Goal: Transaction & Acquisition: Obtain resource

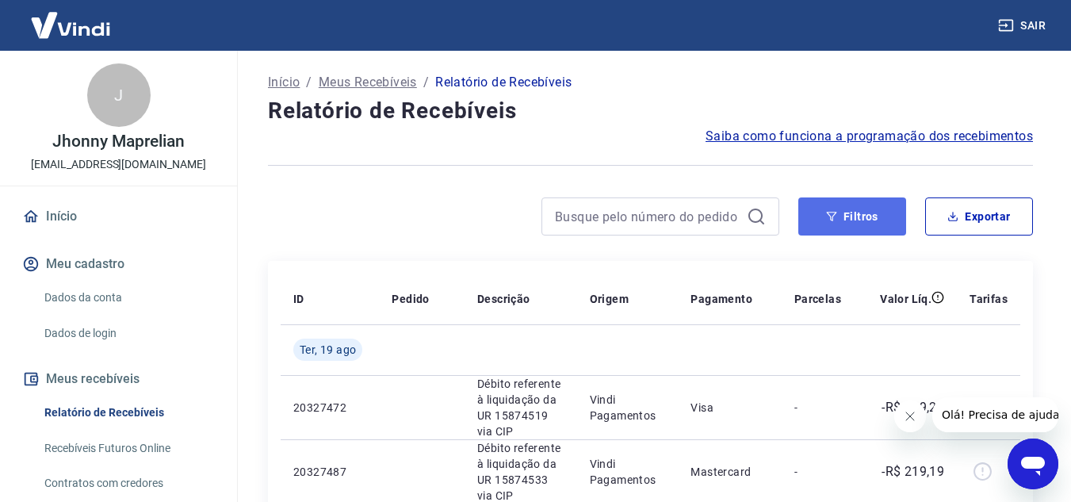
click at [852, 214] on button "Filtros" at bounding box center [852, 216] width 108 height 38
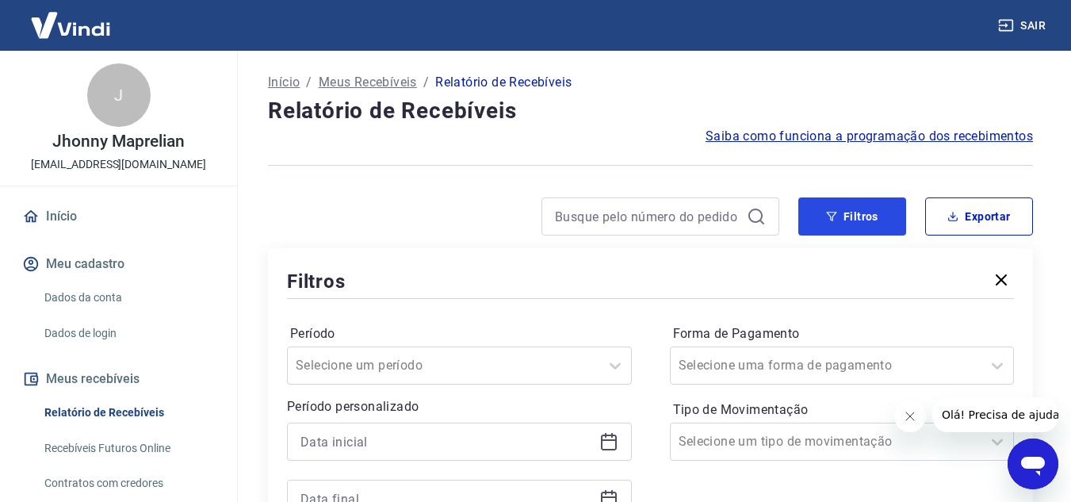
scroll to position [238, 0]
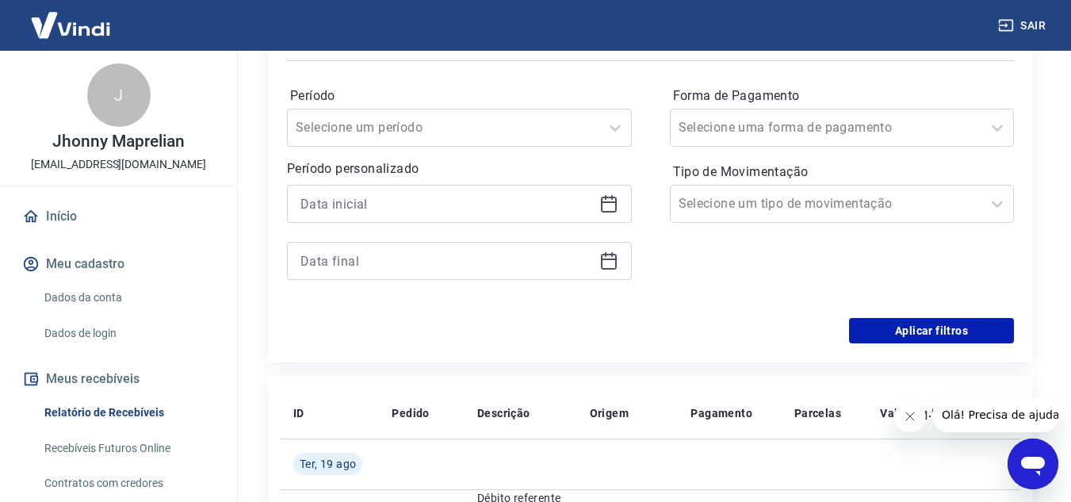
click at [614, 200] on icon at bounding box center [608, 203] width 19 height 19
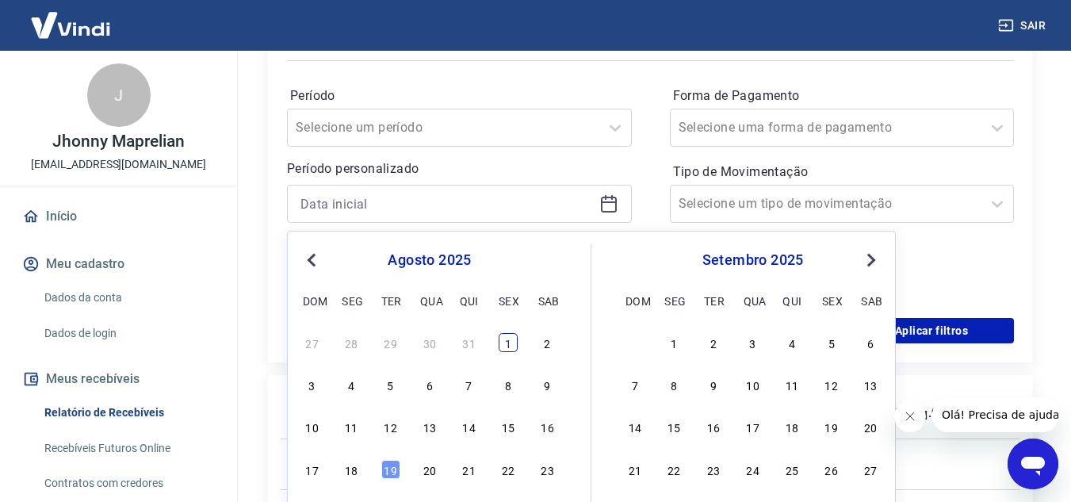
click at [514, 341] on div "1" at bounding box center [508, 342] width 19 height 19
type input "[DATE]"
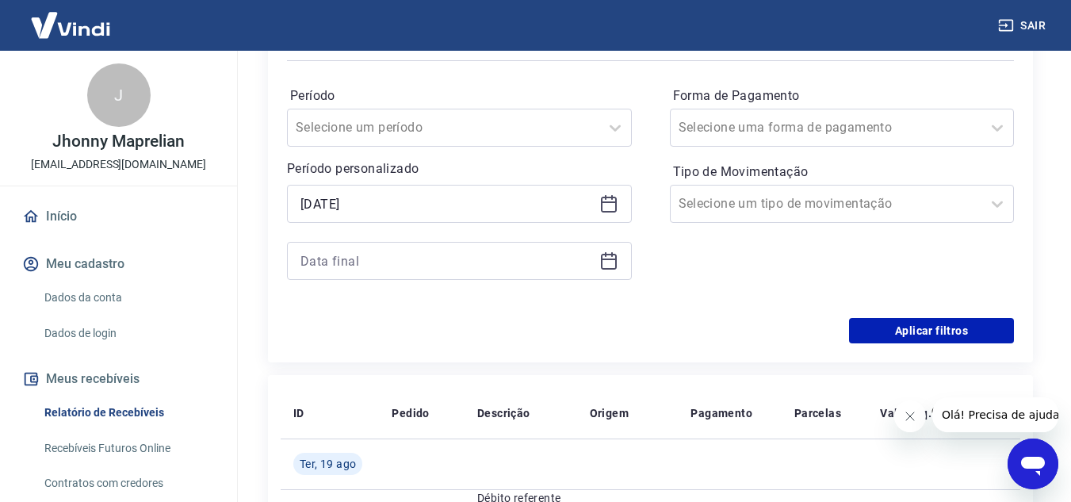
click at [610, 266] on icon at bounding box center [608, 260] width 19 height 19
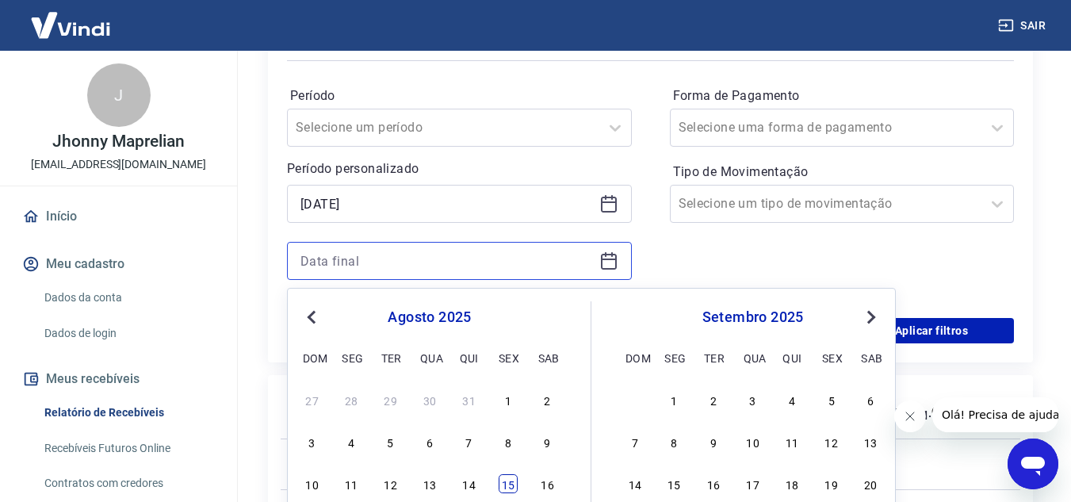
scroll to position [396, 0]
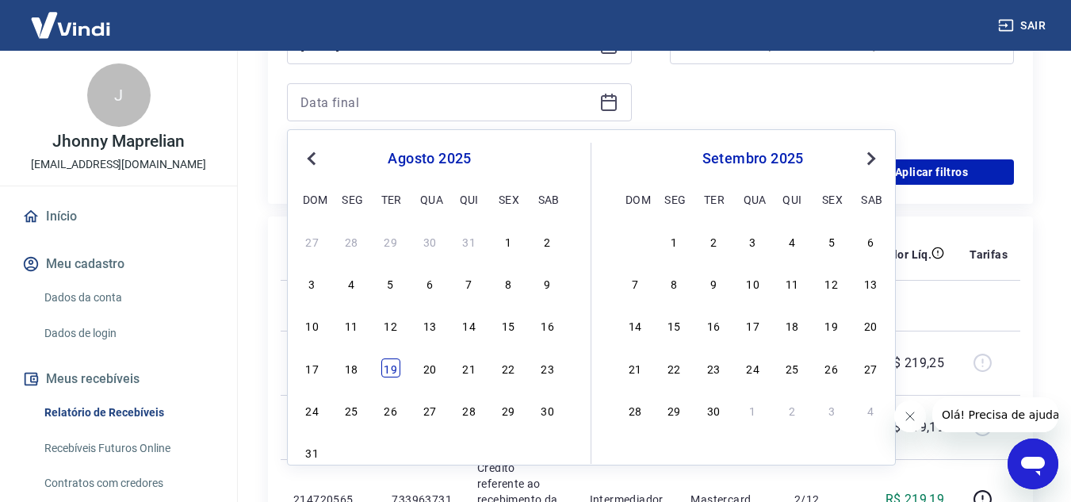
click at [384, 369] on div "19" at bounding box center [390, 367] width 19 height 19
type input "[DATE]"
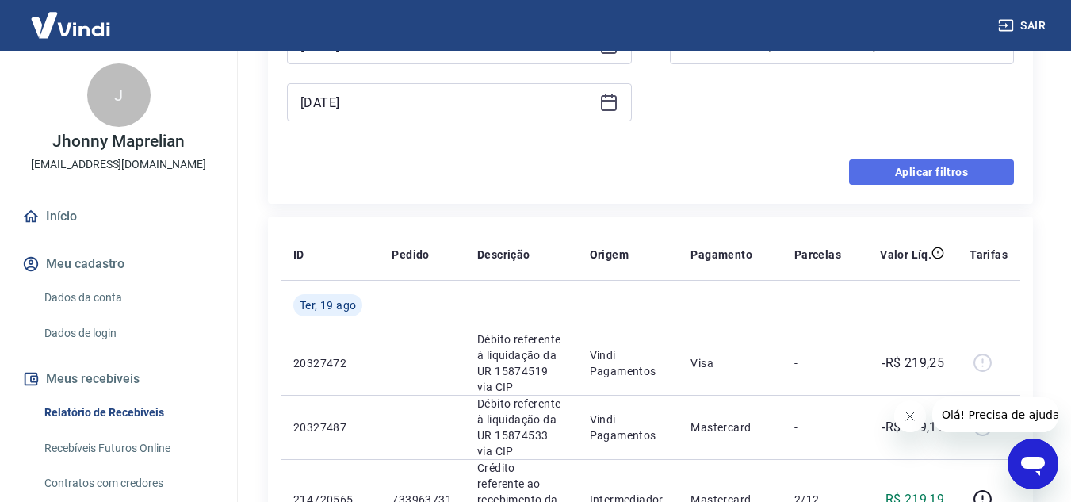
click at [982, 169] on button "Aplicar filtros" at bounding box center [931, 171] width 165 height 25
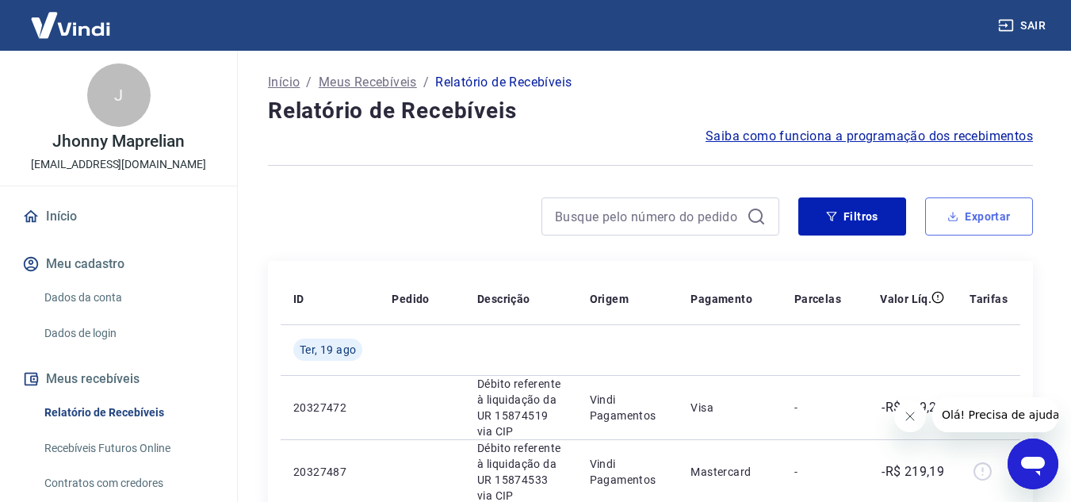
click at [1001, 222] on button "Exportar" at bounding box center [979, 216] width 108 height 38
type input "[DATE]"
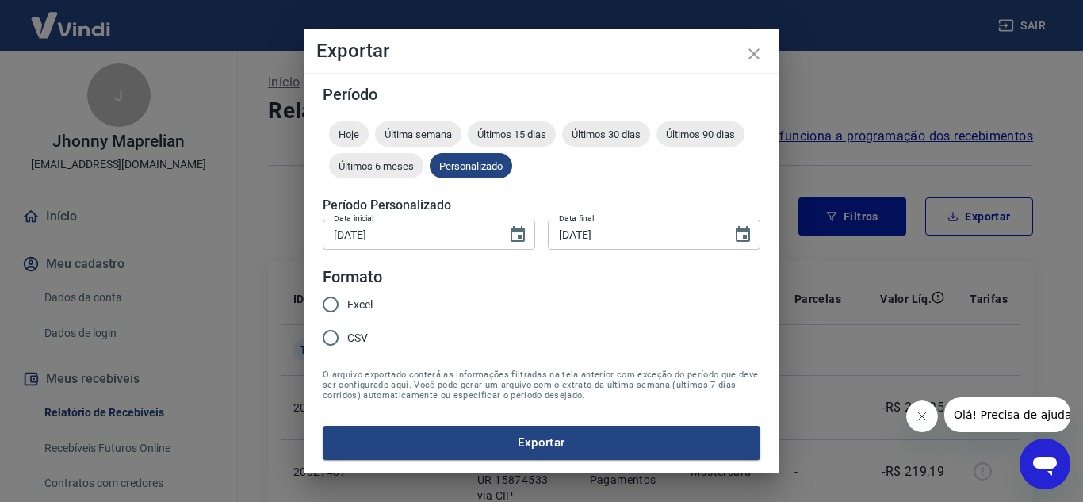
click at [358, 300] on span "Excel" at bounding box center [359, 304] width 25 height 17
click at [347, 300] on input "Excel" at bounding box center [330, 304] width 33 height 33
radio input "true"
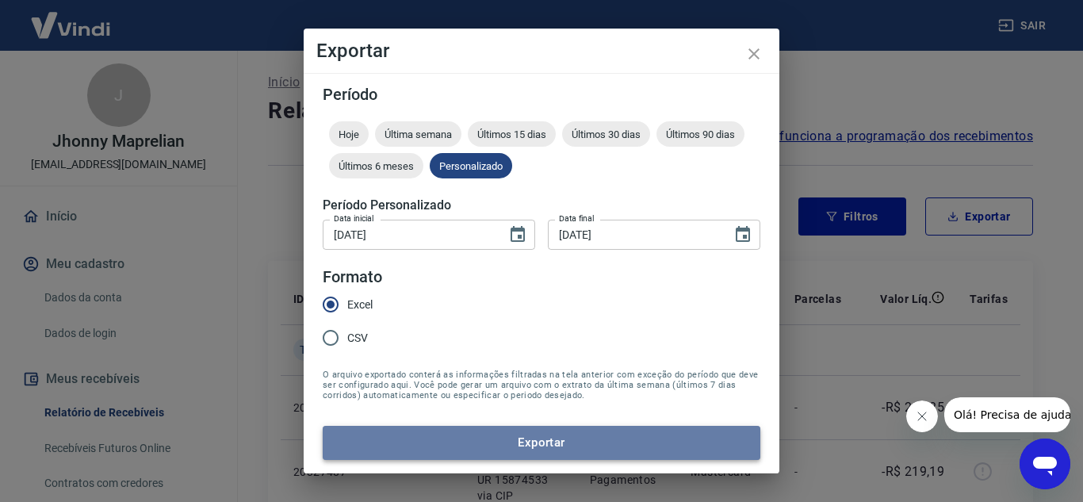
click at [553, 448] on button "Exportar" at bounding box center [542, 442] width 438 height 33
